Goal: Task Accomplishment & Management: Use online tool/utility

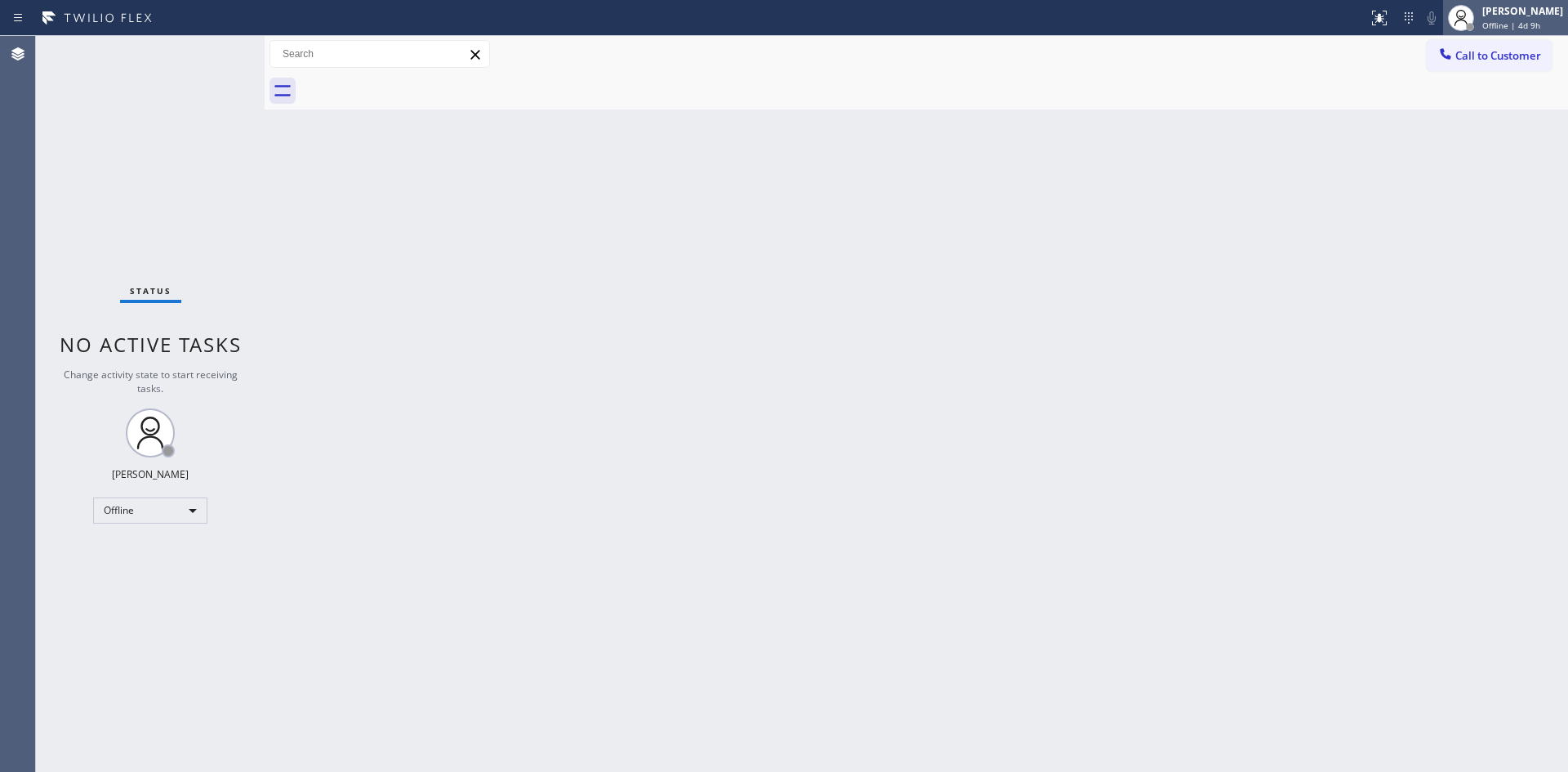
click at [1483, 21] on span "Offline | 4d 9h" at bounding box center [1511, 26] width 58 height 11
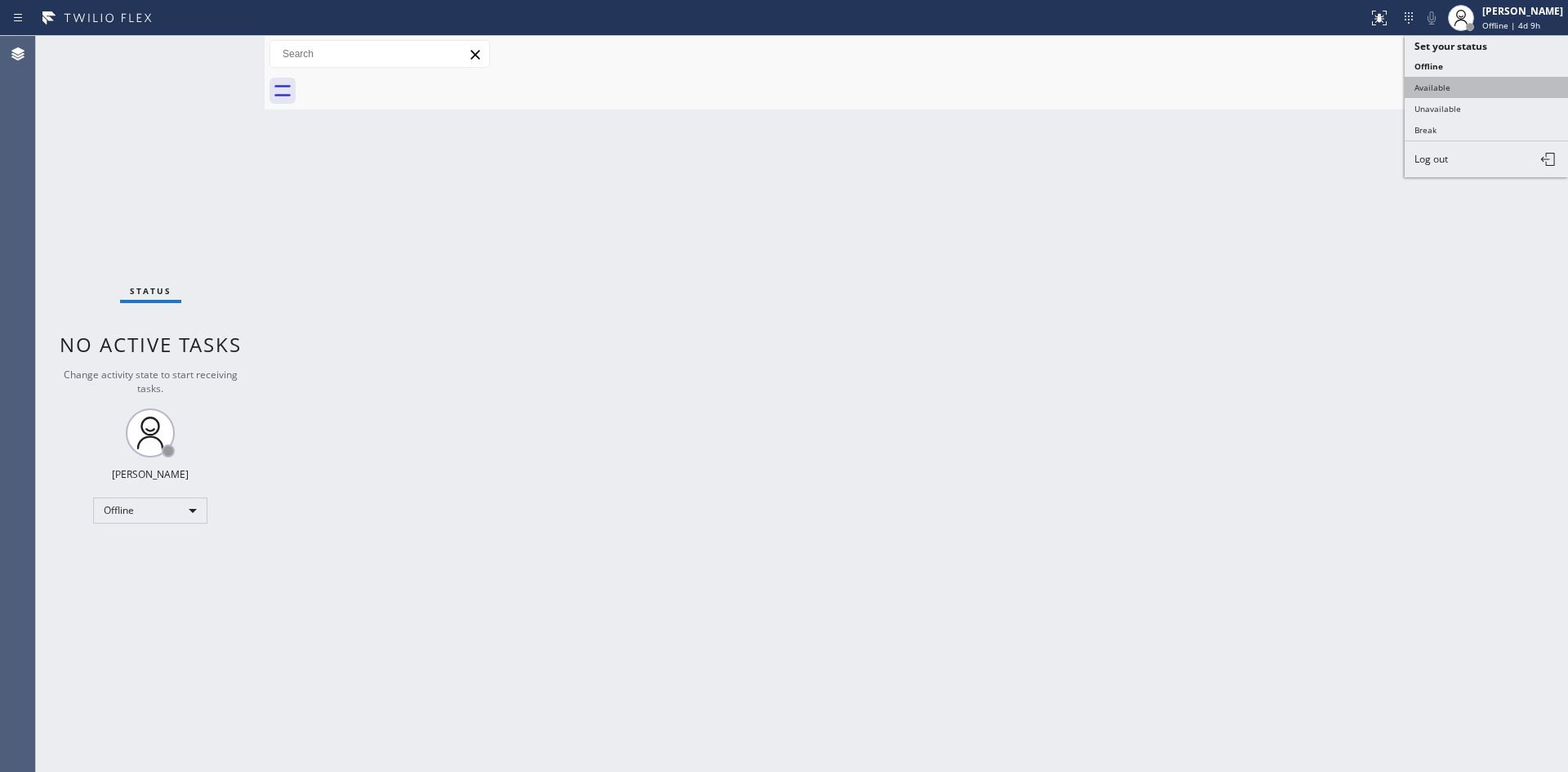
click at [1437, 77] on button "Available" at bounding box center [1487, 87] width 163 height 21
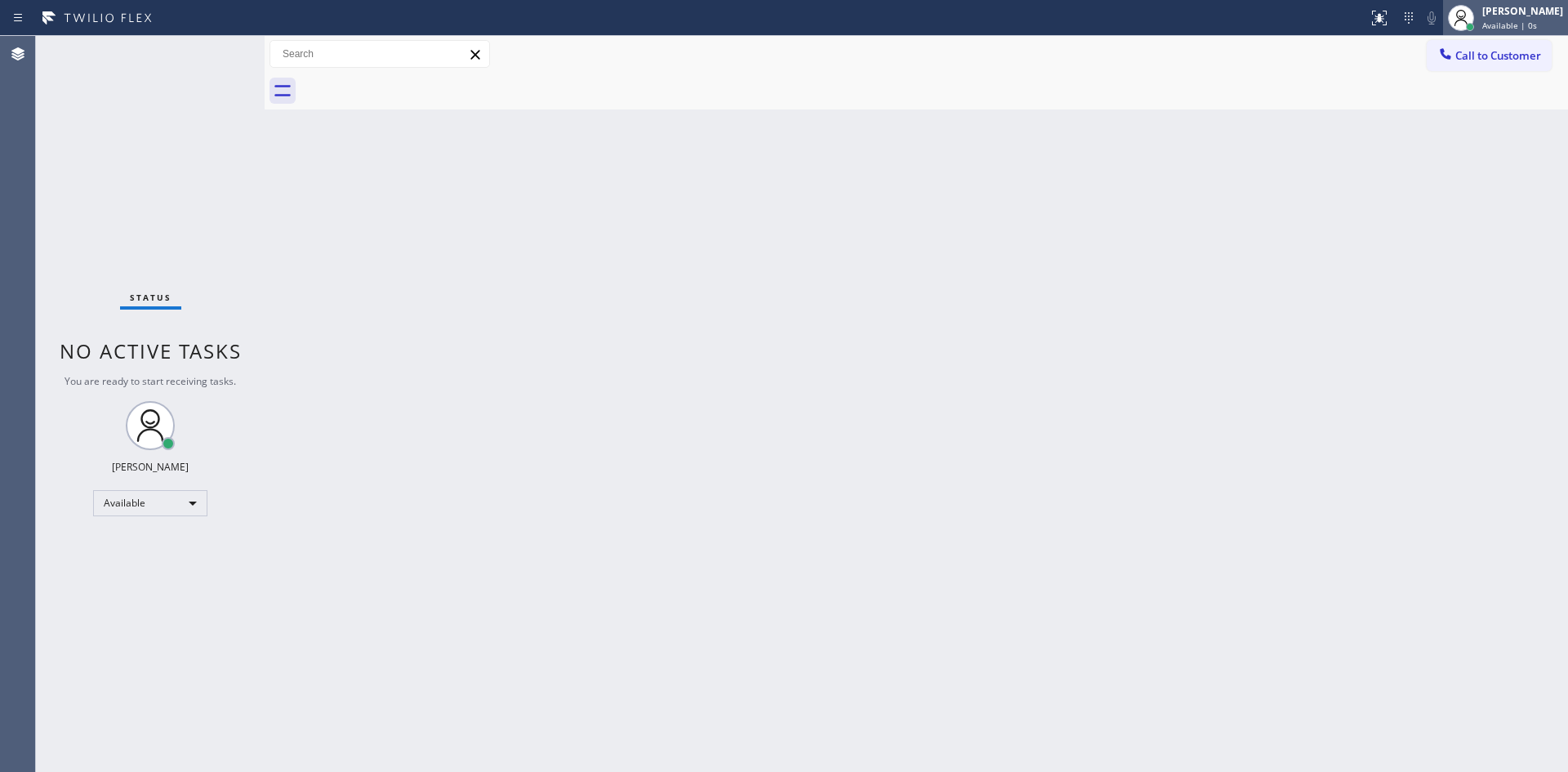
click at [1483, 21] on span "Available | 0s" at bounding box center [1510, 26] width 55 height 11
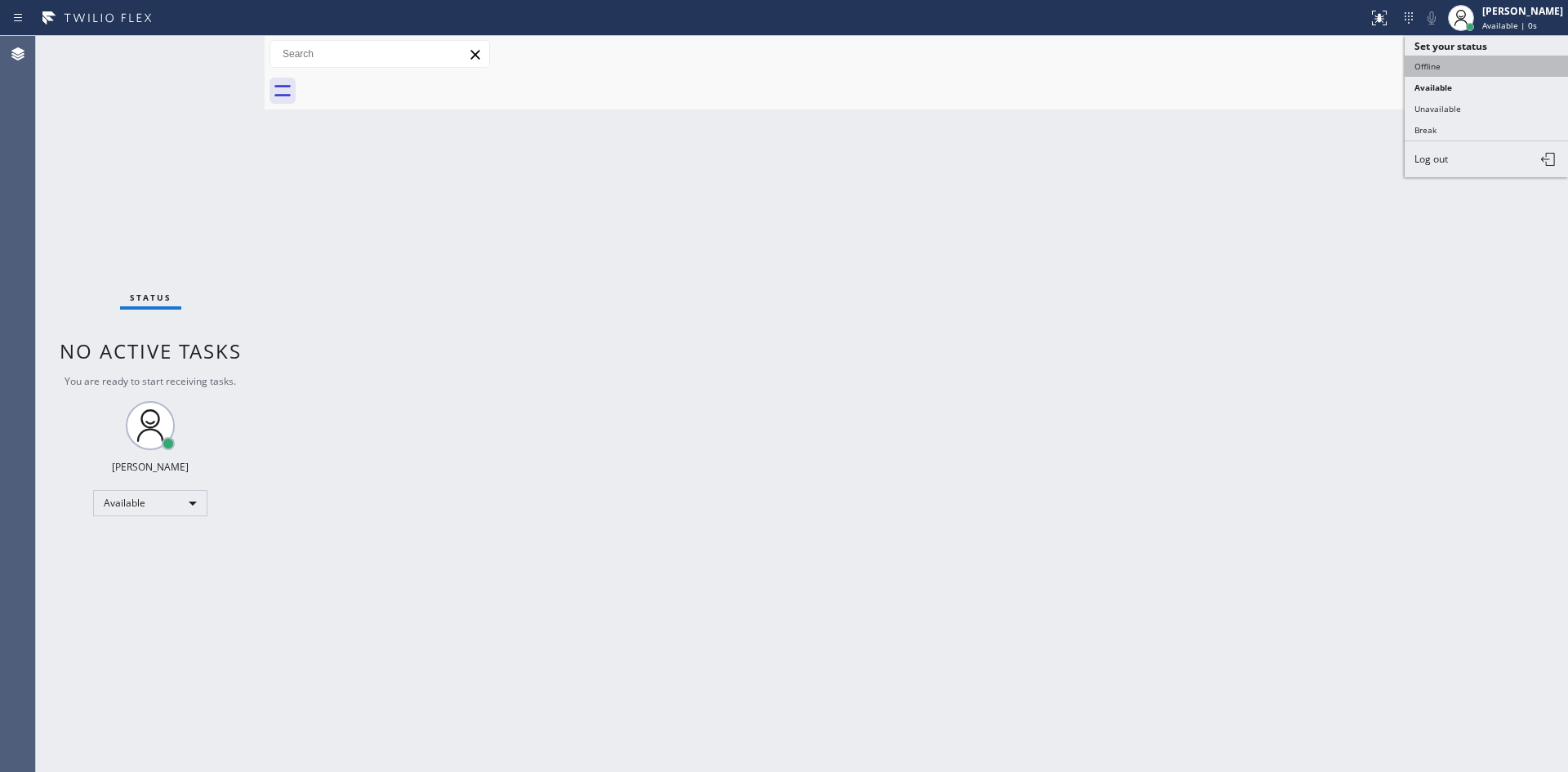
click at [1447, 70] on button "Offline" at bounding box center [1487, 66] width 163 height 21
